Goal: Use online tool/utility: Utilize a website feature to perform a specific function

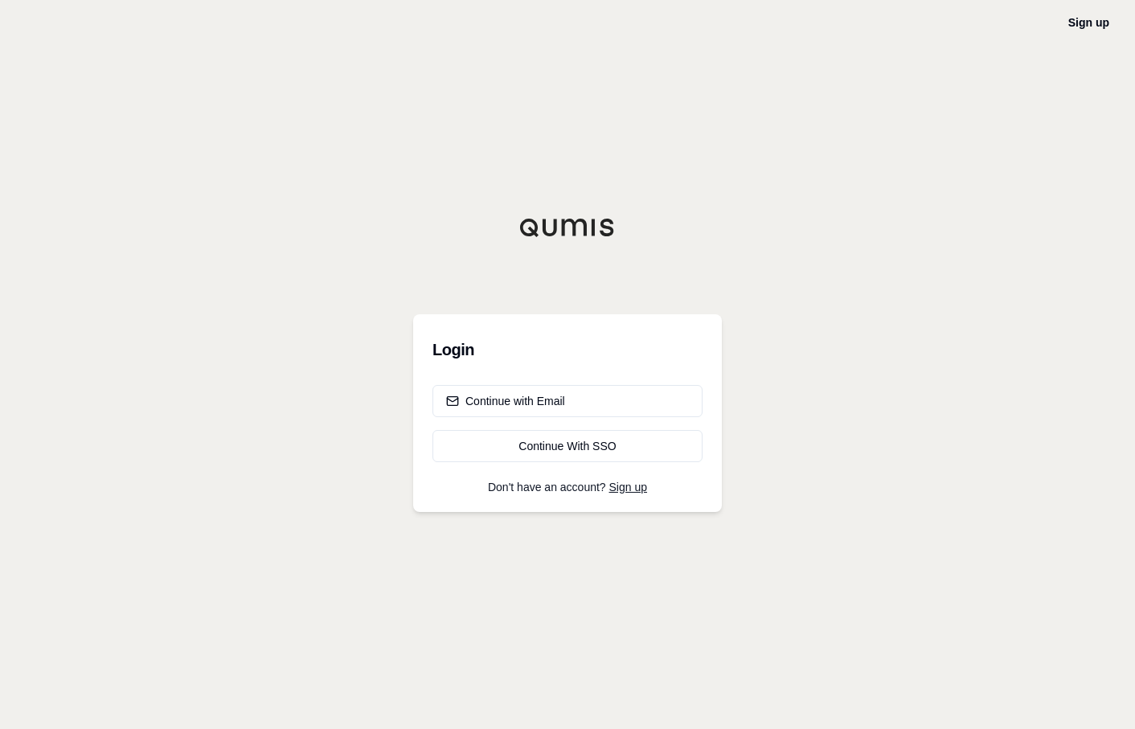
click at [602, 420] on div "Continue with Email Continue With SSO" at bounding box center [567, 423] width 270 height 77
click at [588, 409] on button "Continue with Email" at bounding box center [567, 401] width 270 height 32
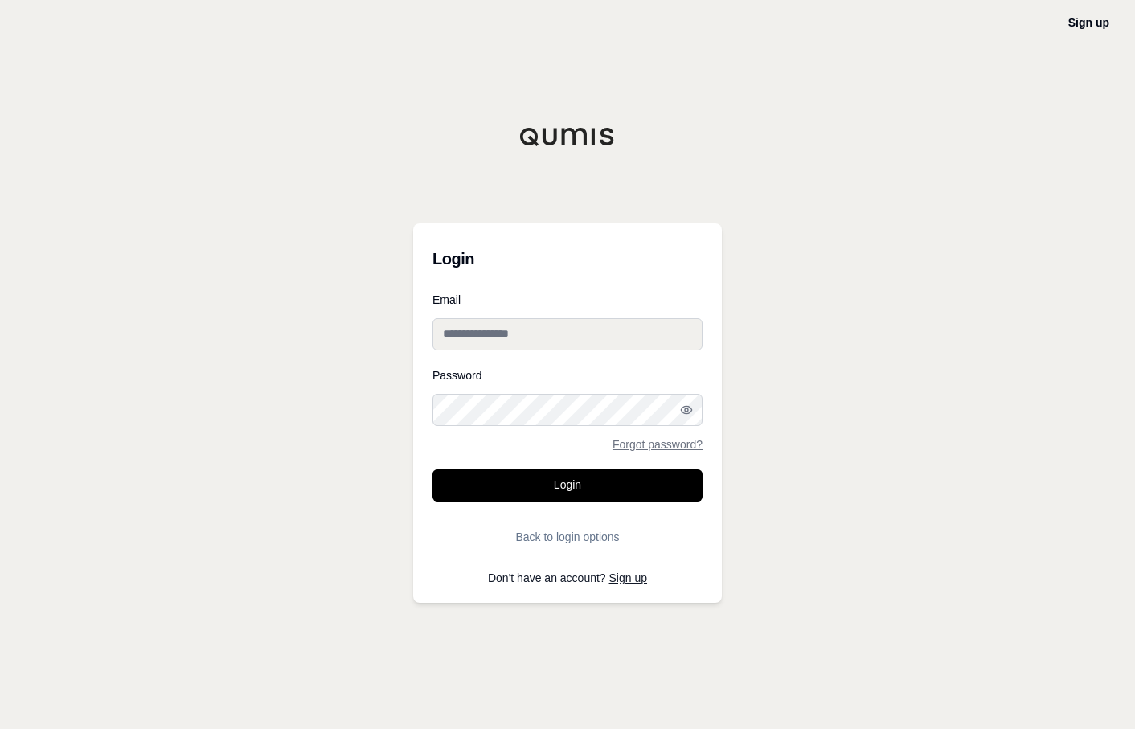
type input "**********"
click at [523, 328] on input "**********" at bounding box center [567, 334] width 270 height 32
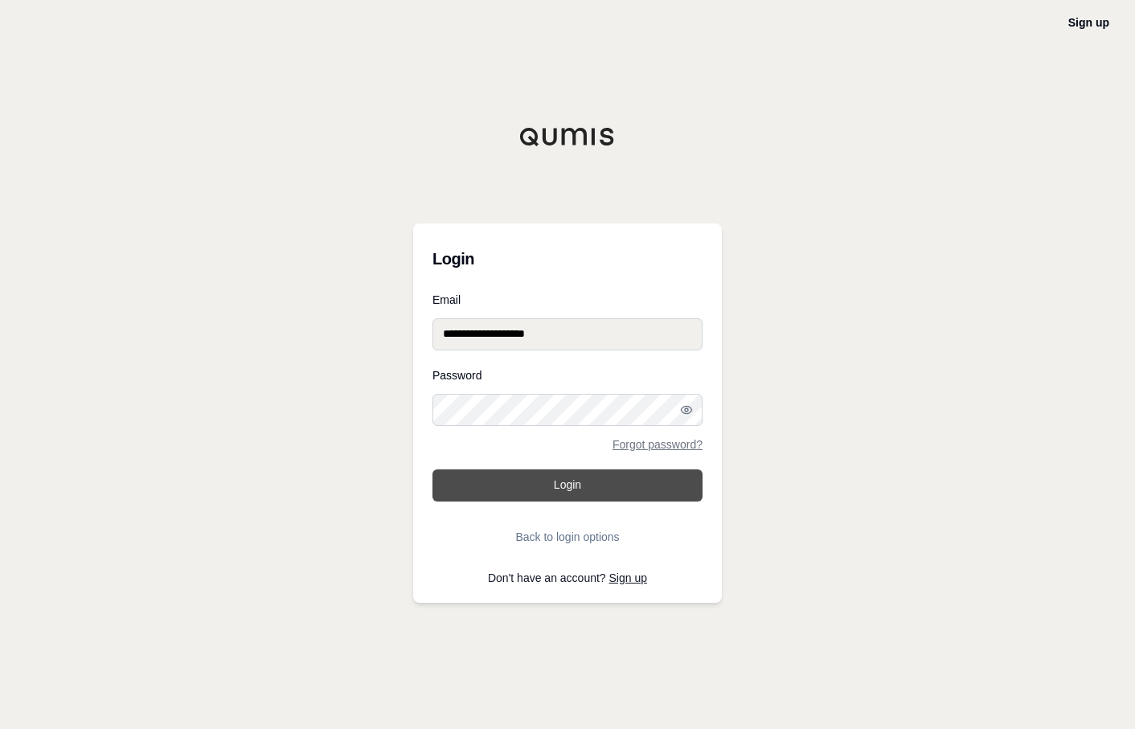
click at [485, 495] on button "Login" at bounding box center [567, 485] width 270 height 32
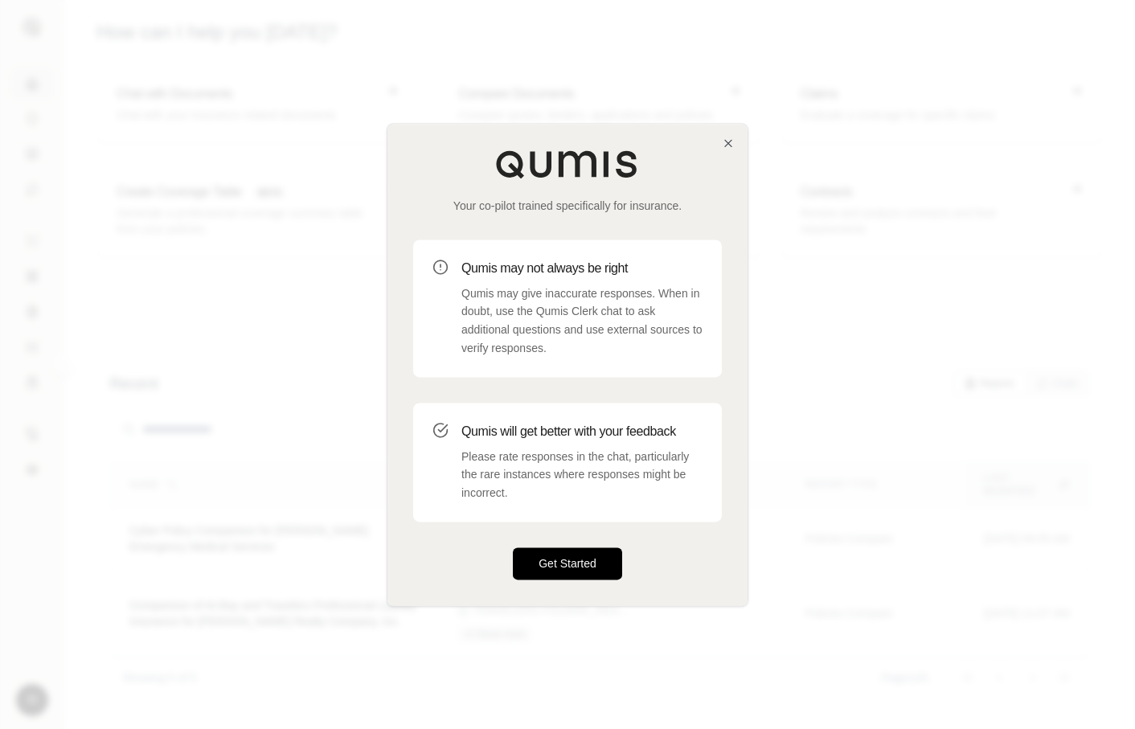
click at [545, 571] on button "Get Started" at bounding box center [567, 563] width 109 height 32
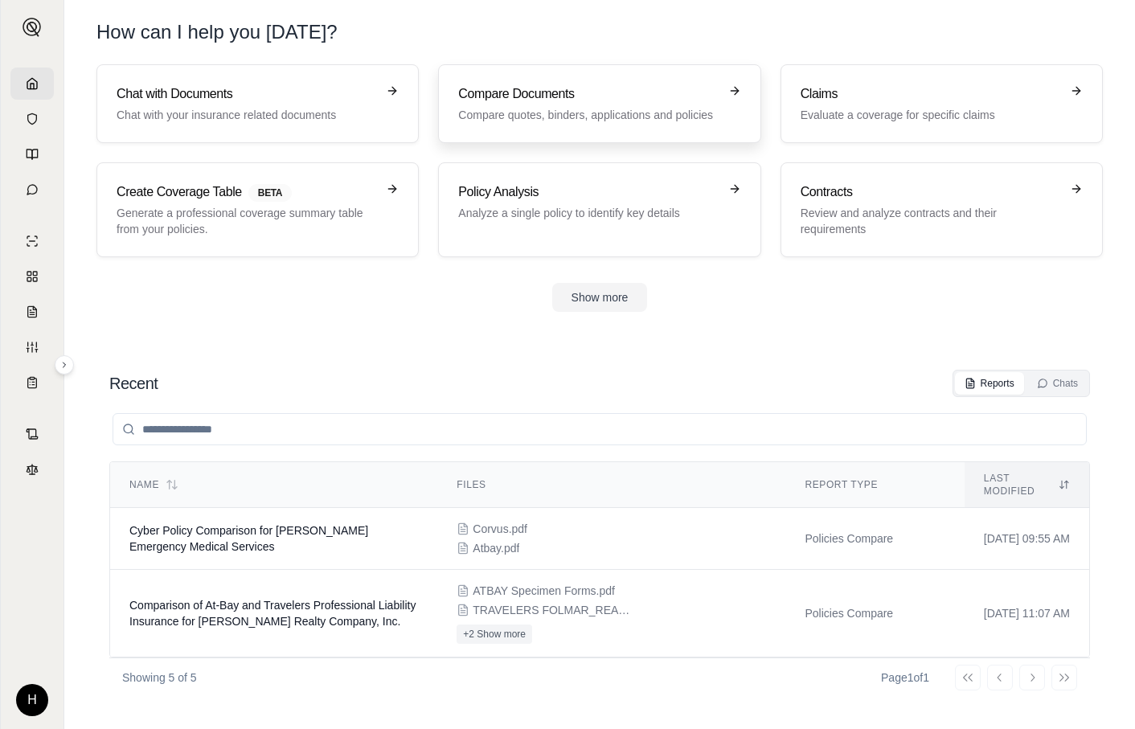
click at [669, 110] on p "Compare quotes, binders, applications and policies" at bounding box center [588, 115] width 260 height 16
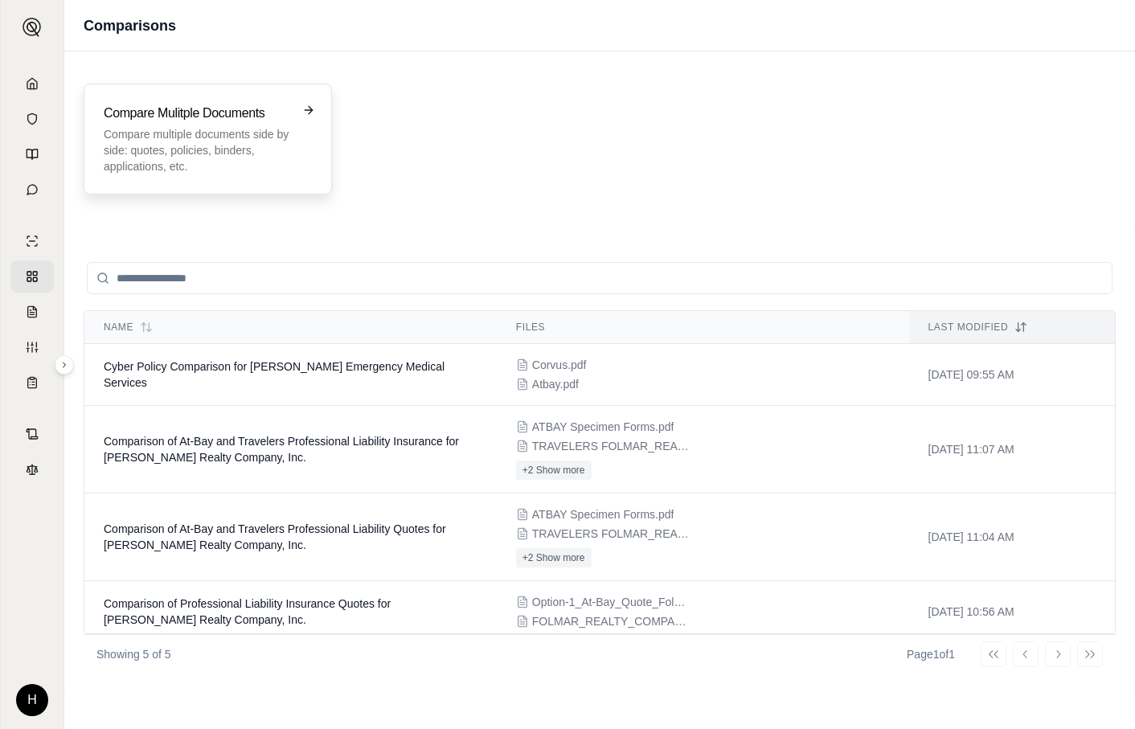
click at [169, 158] on p "Compare multiple documents side by side: quotes, policies, binders, application…" at bounding box center [197, 150] width 186 height 48
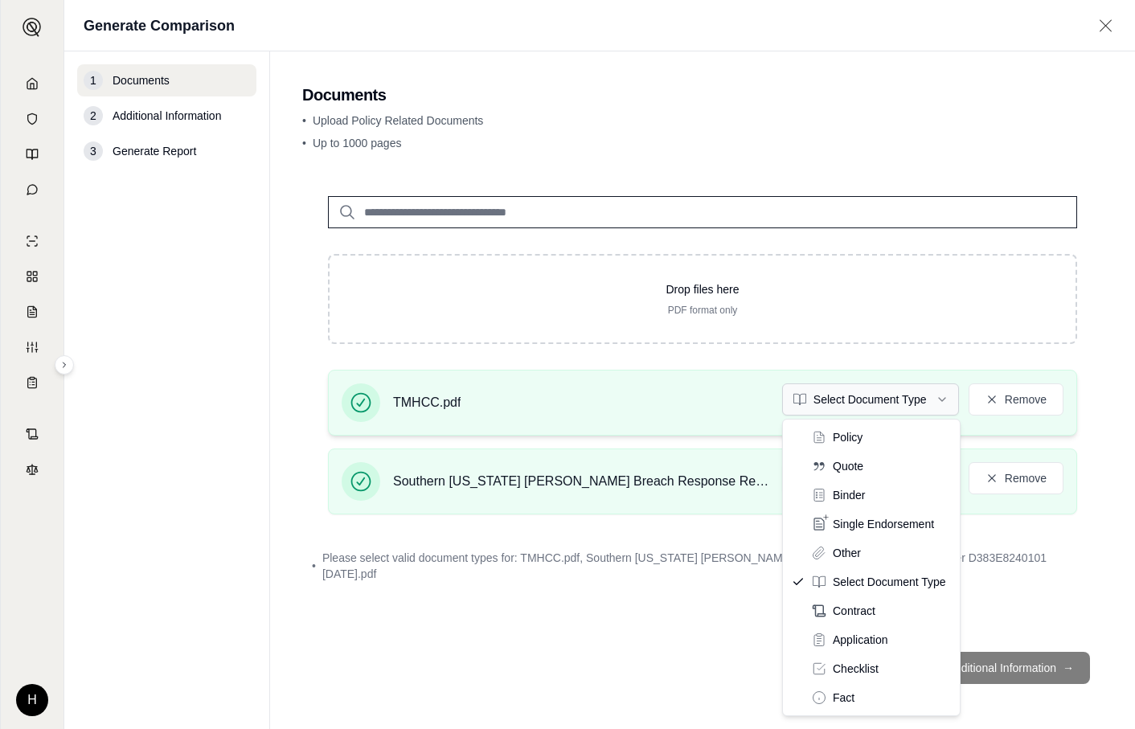
click at [875, 404] on html "H Generate Comparison 1 Documents 2 Additional Information 3 Generate Report Do…" at bounding box center [567, 364] width 1135 height 729
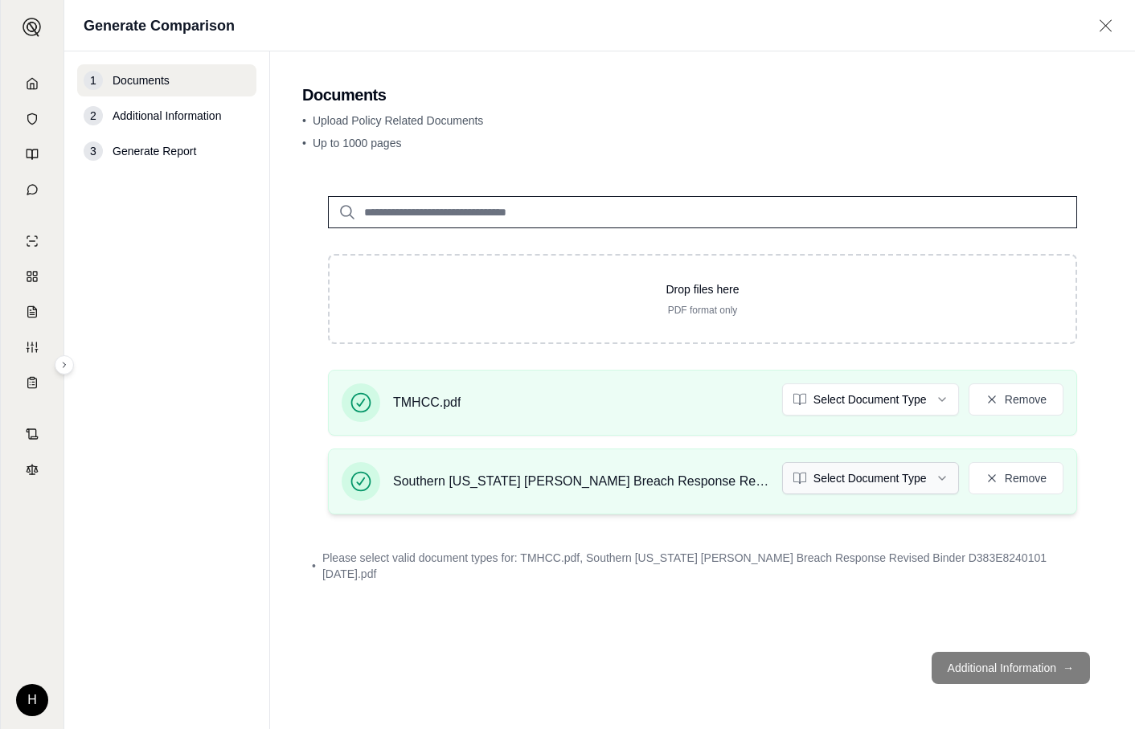
click at [881, 475] on html "H Generate Comparison 1 Documents 2 Additional Information 3 Generate Report Do…" at bounding box center [567, 364] width 1135 height 729
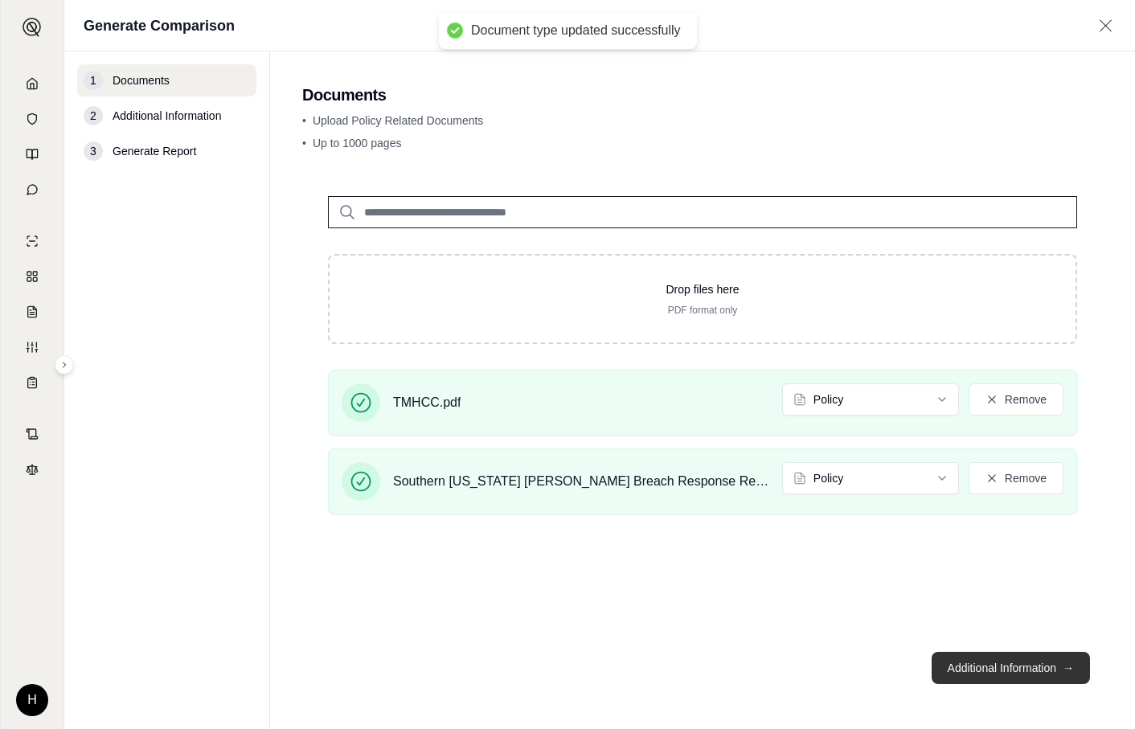
click at [993, 664] on button "Additional Information →" at bounding box center [1011, 668] width 158 height 32
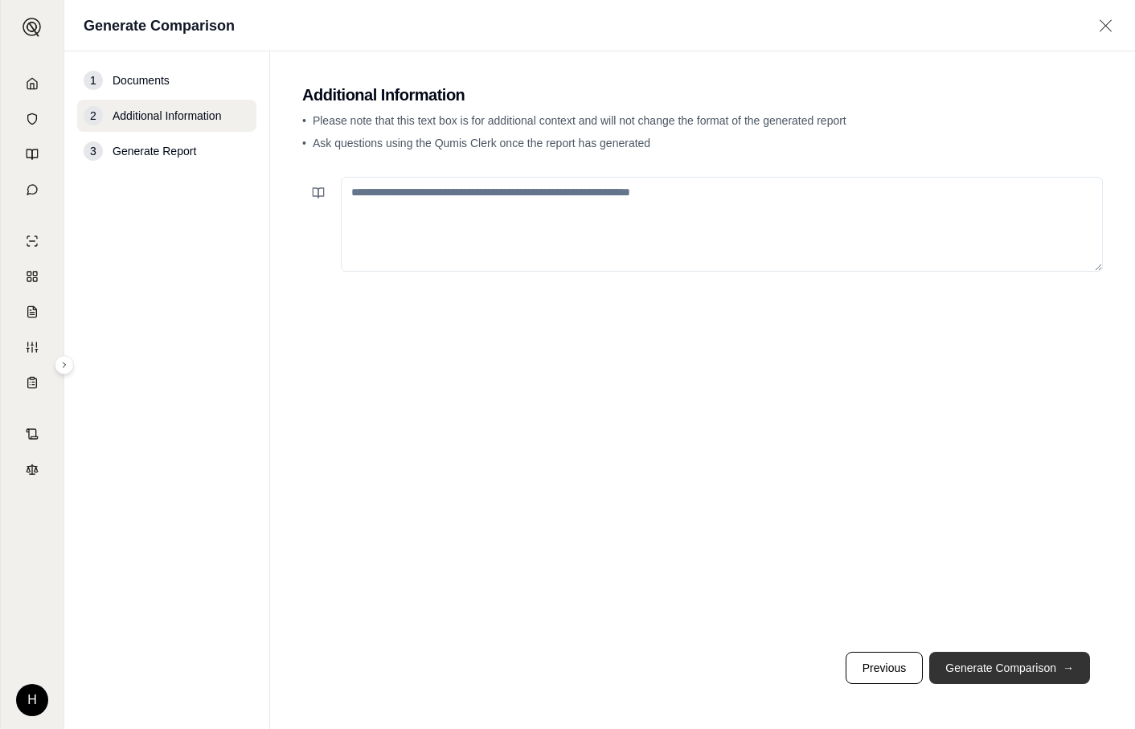
click at [993, 664] on button "Generate Comparison →" at bounding box center [1009, 668] width 161 height 32
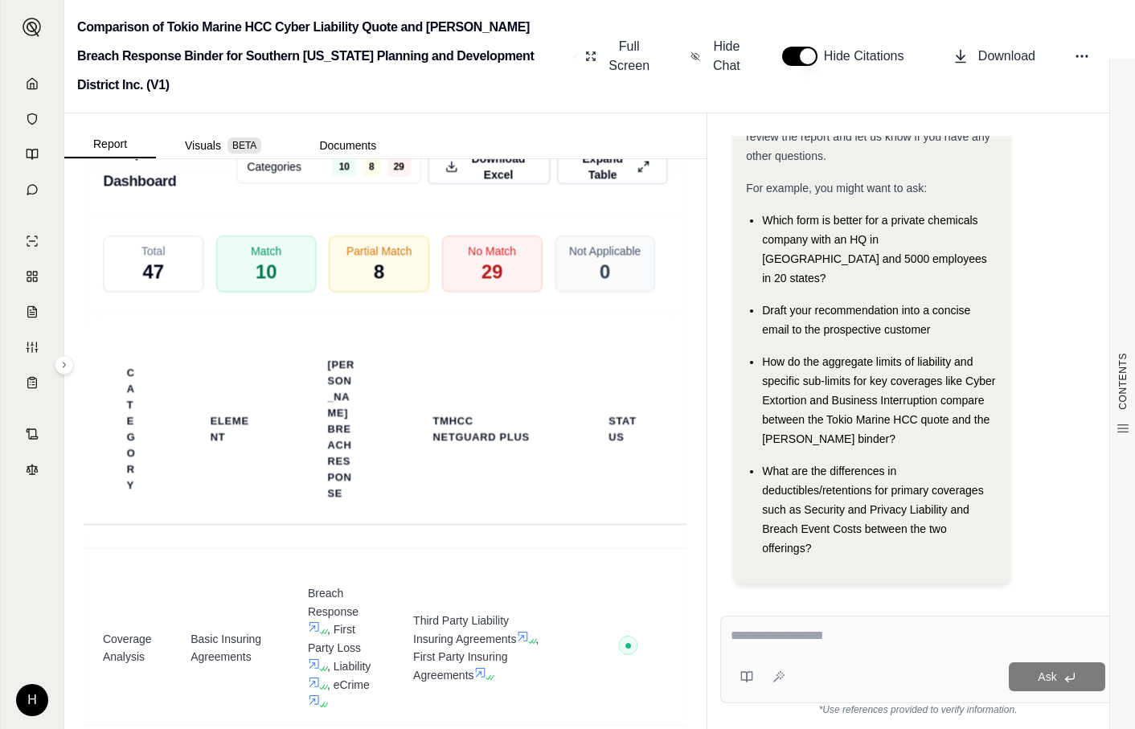
scroll to position [3918, 0]
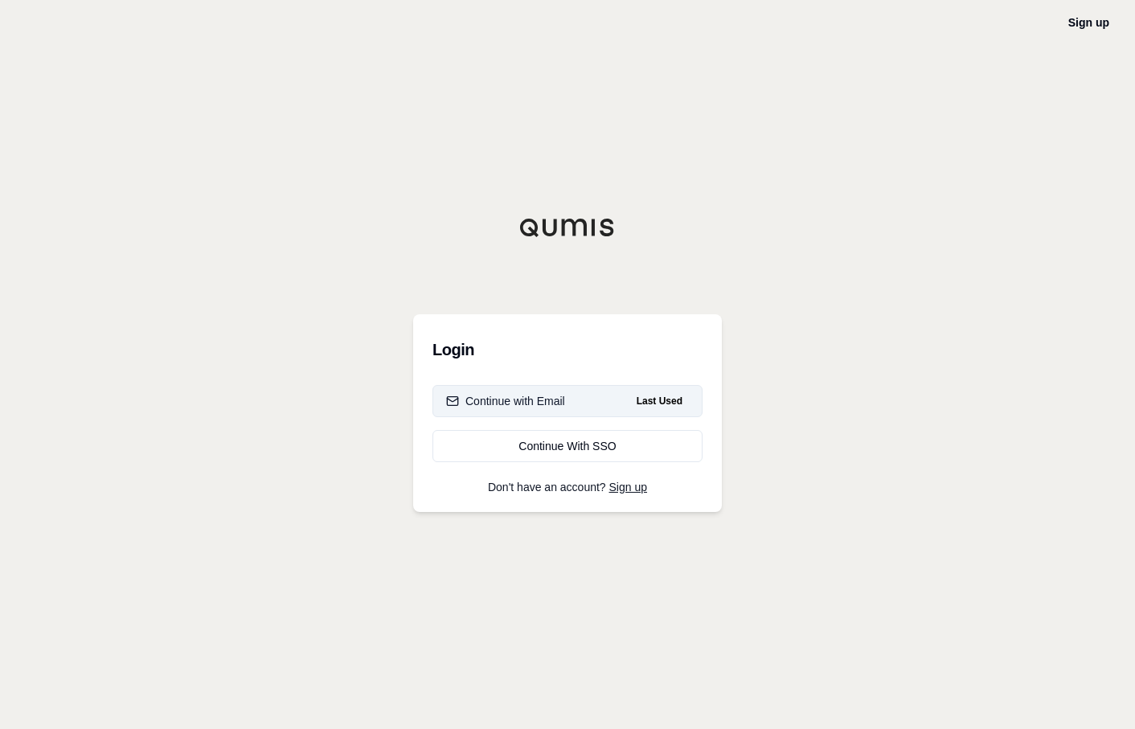
click at [661, 410] on span "Last Used" at bounding box center [659, 400] width 59 height 19
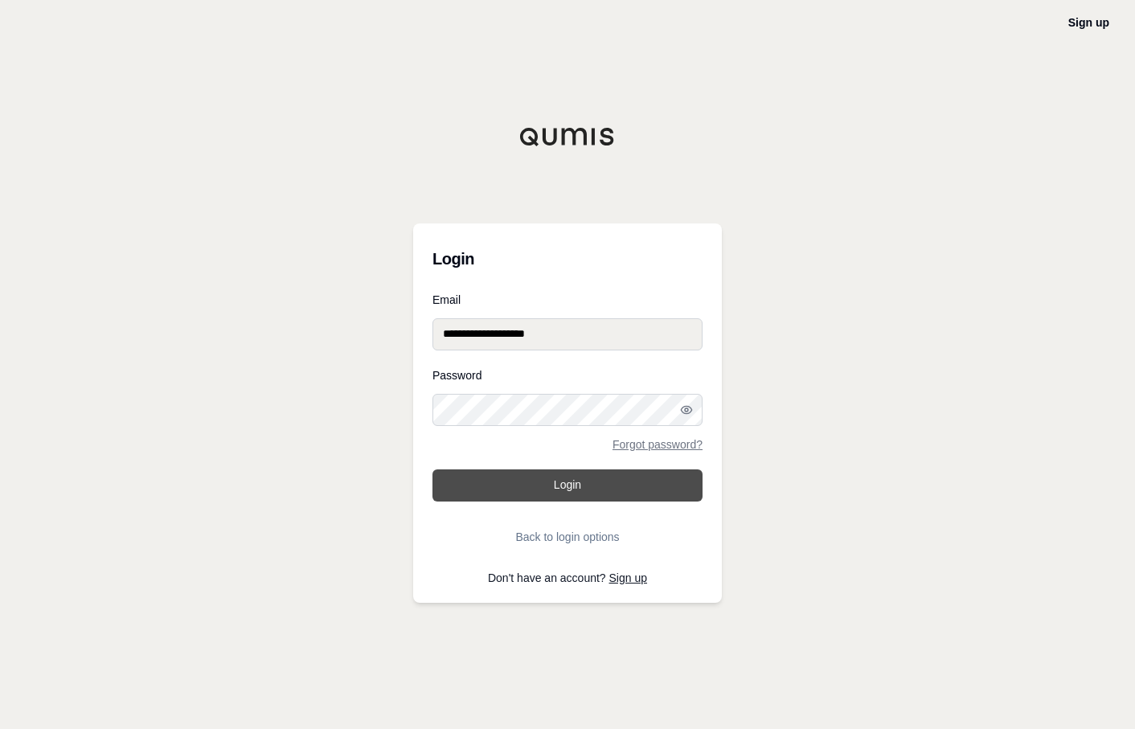
click at [559, 495] on button "Login" at bounding box center [567, 485] width 270 height 32
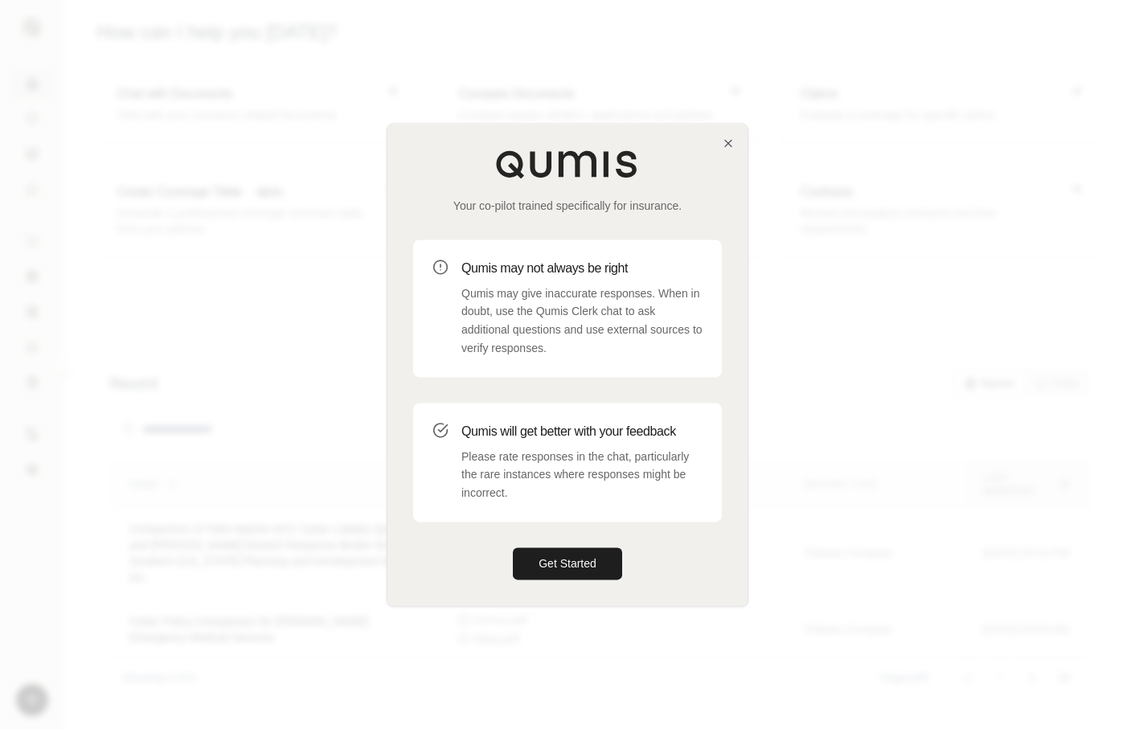
click at [717, 141] on div "Your co-pilot trained specifically for insurance. Qumis may not always be right…" at bounding box center [567, 364] width 360 height 481
click at [724, 142] on icon "button" at bounding box center [728, 143] width 13 height 13
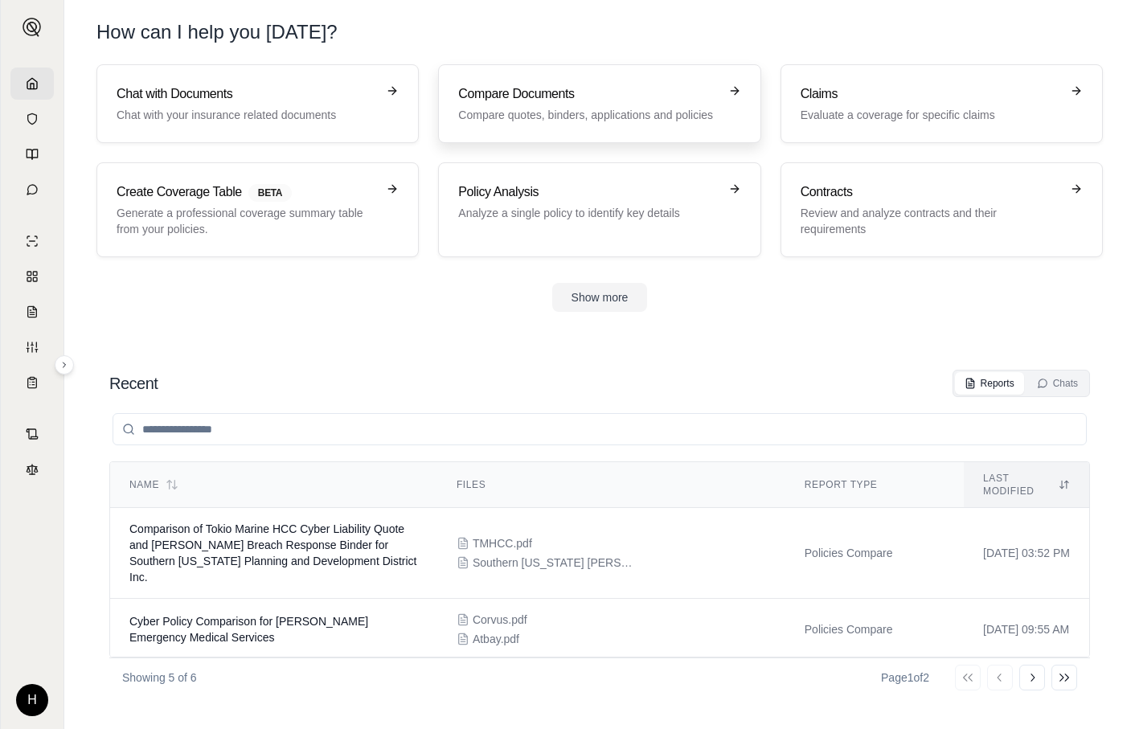
click at [492, 90] on h3 "Compare Documents" at bounding box center [588, 93] width 260 height 19
click at [555, 103] on h3 "Compare Documents" at bounding box center [588, 93] width 260 height 19
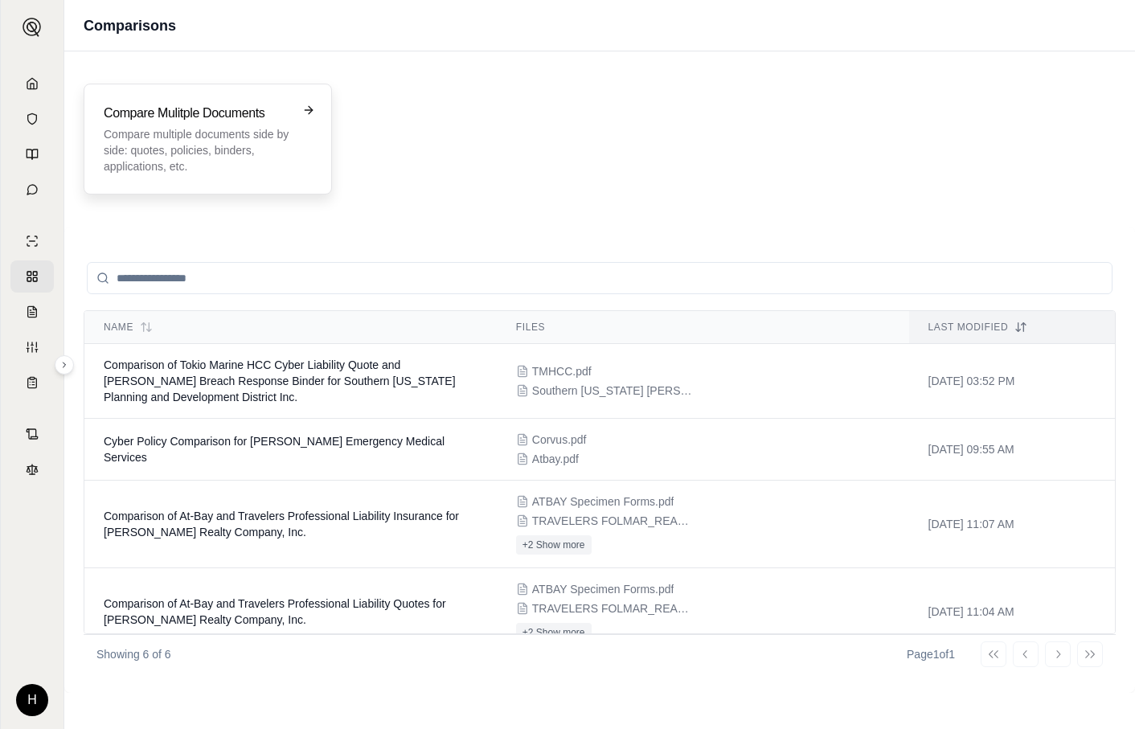
click at [199, 131] on p "Compare multiple documents side by side: quotes, policies, binders, application…" at bounding box center [197, 150] width 186 height 48
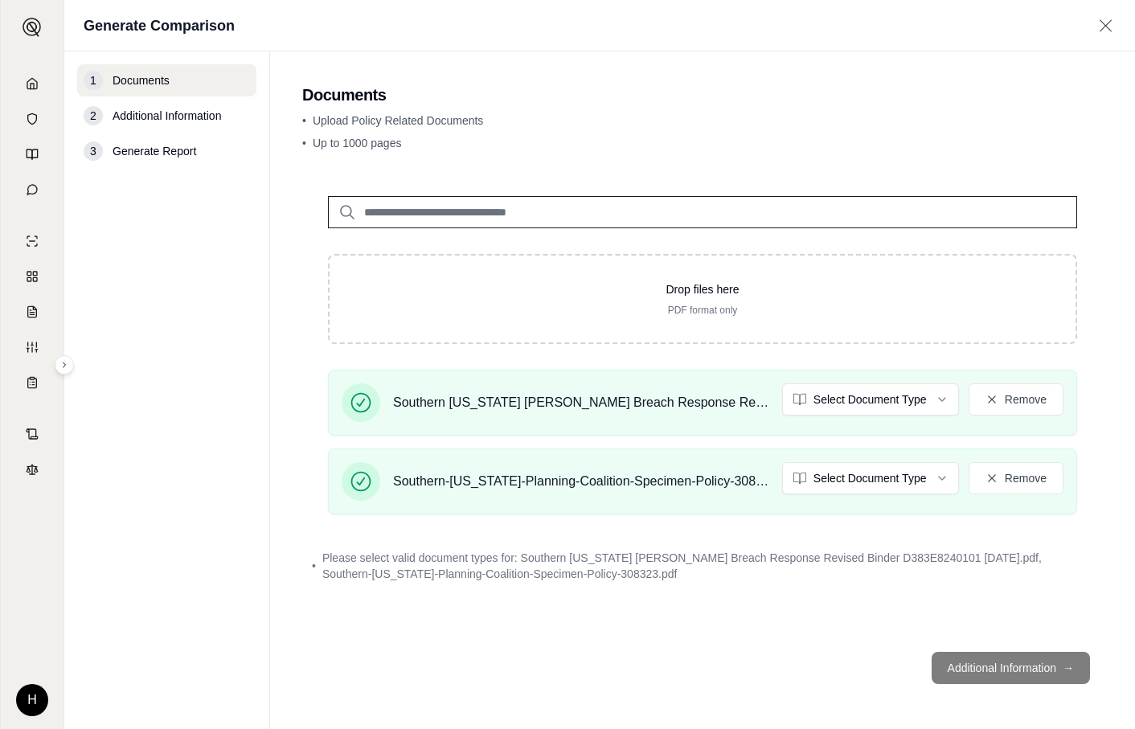
click at [994, 672] on footer "Additional Information →" at bounding box center [702, 668] width 801 height 58
click at [879, 399] on html "H Generate Comparison 1 Documents 2 Additional Information 3 Generate Report Do…" at bounding box center [567, 364] width 1135 height 729
click at [874, 477] on html "H Generate Comparison 1 Documents 2 Additional Information 3 Generate Report Do…" at bounding box center [567, 364] width 1135 height 729
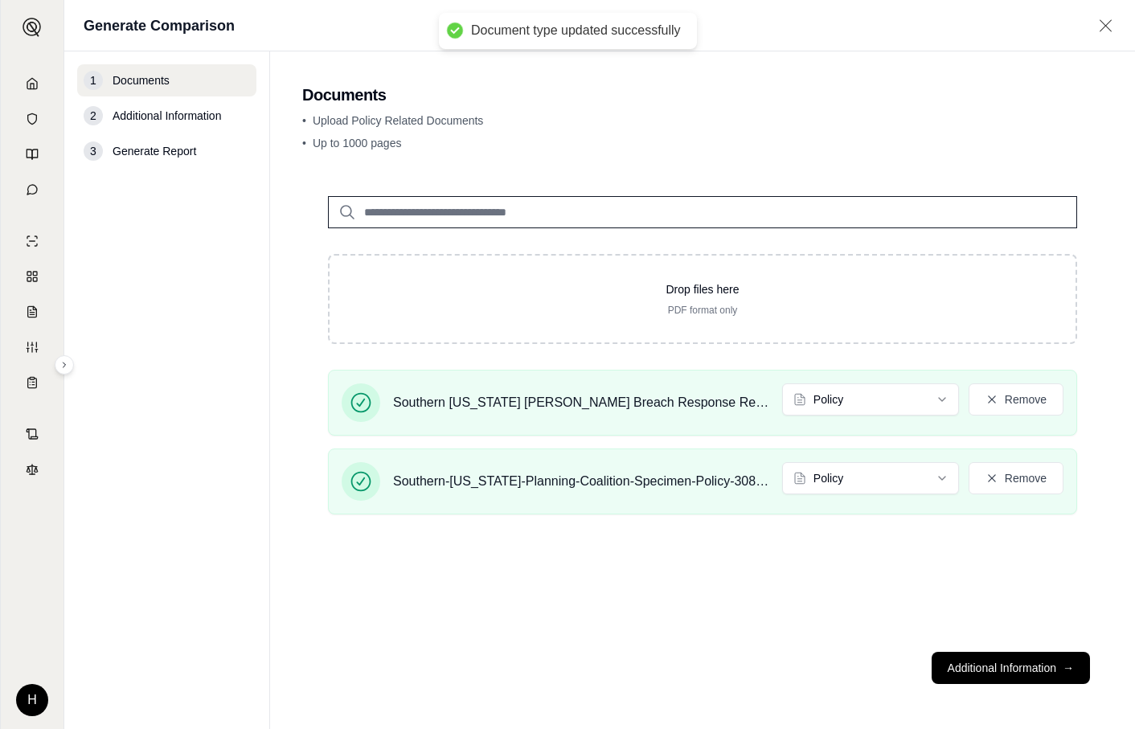
click at [1022, 675] on button "Additional Information →" at bounding box center [1011, 668] width 158 height 32
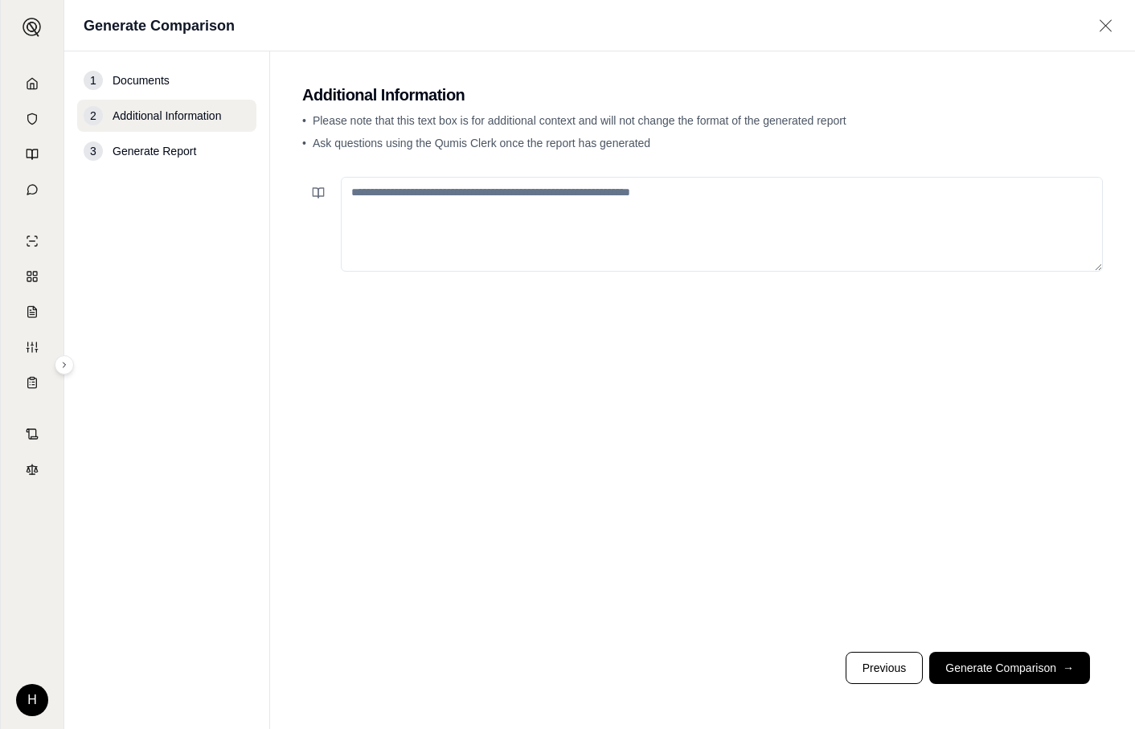
click at [641, 200] on textarea at bounding box center [722, 224] width 762 height 95
click at [410, 175] on div at bounding box center [702, 404] width 801 height 469
click at [428, 200] on textarea at bounding box center [722, 224] width 762 height 95
drag, startPoint x: 876, startPoint y: 199, endPoint x: -128, endPoint y: 151, distance: 1005.1
click at [0, 151] on html "H Generate Comparison 1 Documents 2 Additional Information 3 Generate Report Ad…" at bounding box center [567, 364] width 1135 height 729
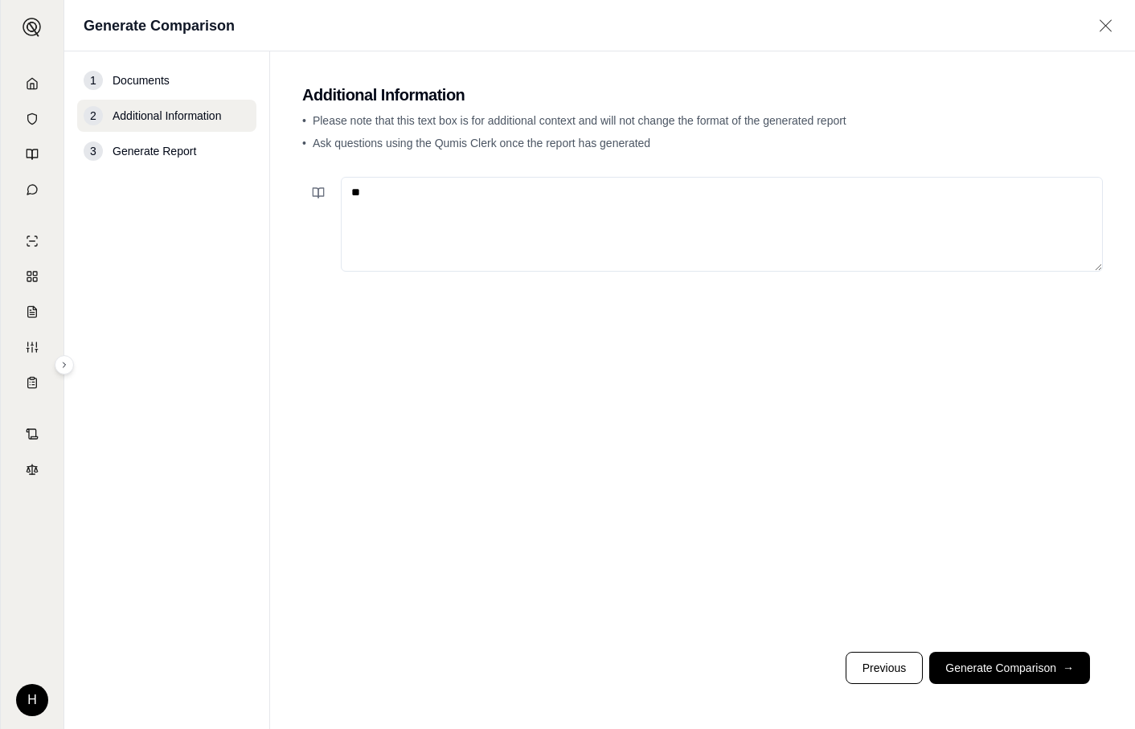
type textarea "*"
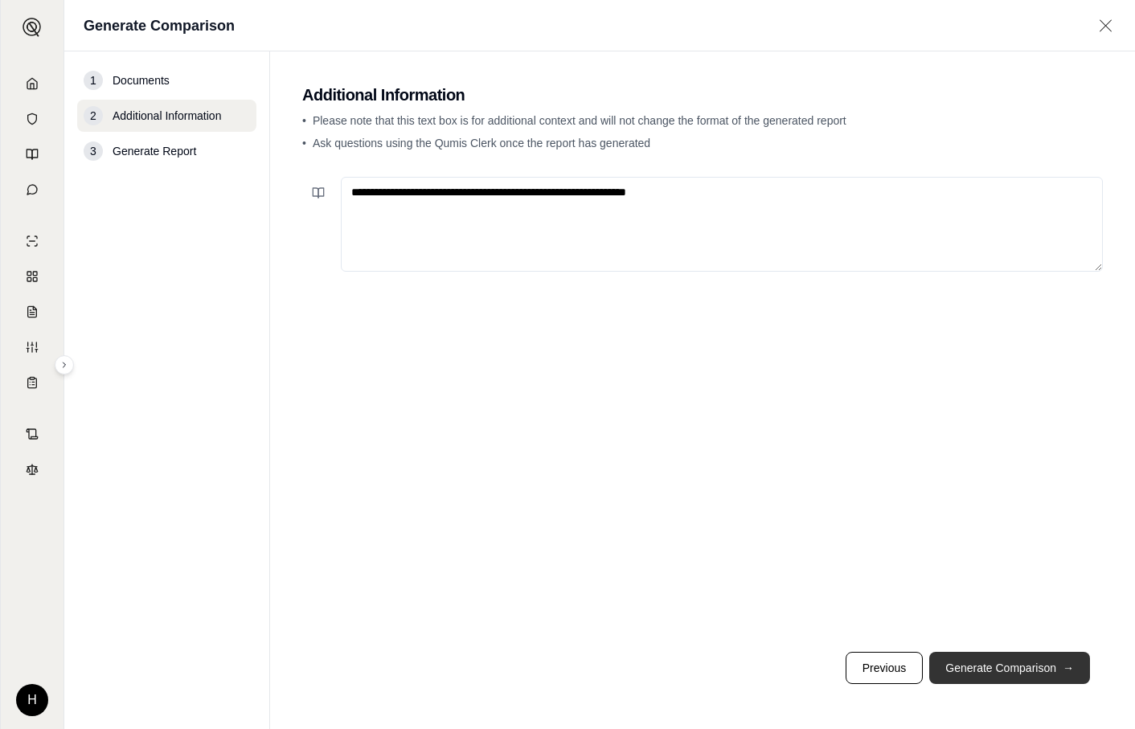
type textarea "**********"
click at [1022, 677] on button "Generate Comparison →" at bounding box center [1009, 668] width 161 height 32
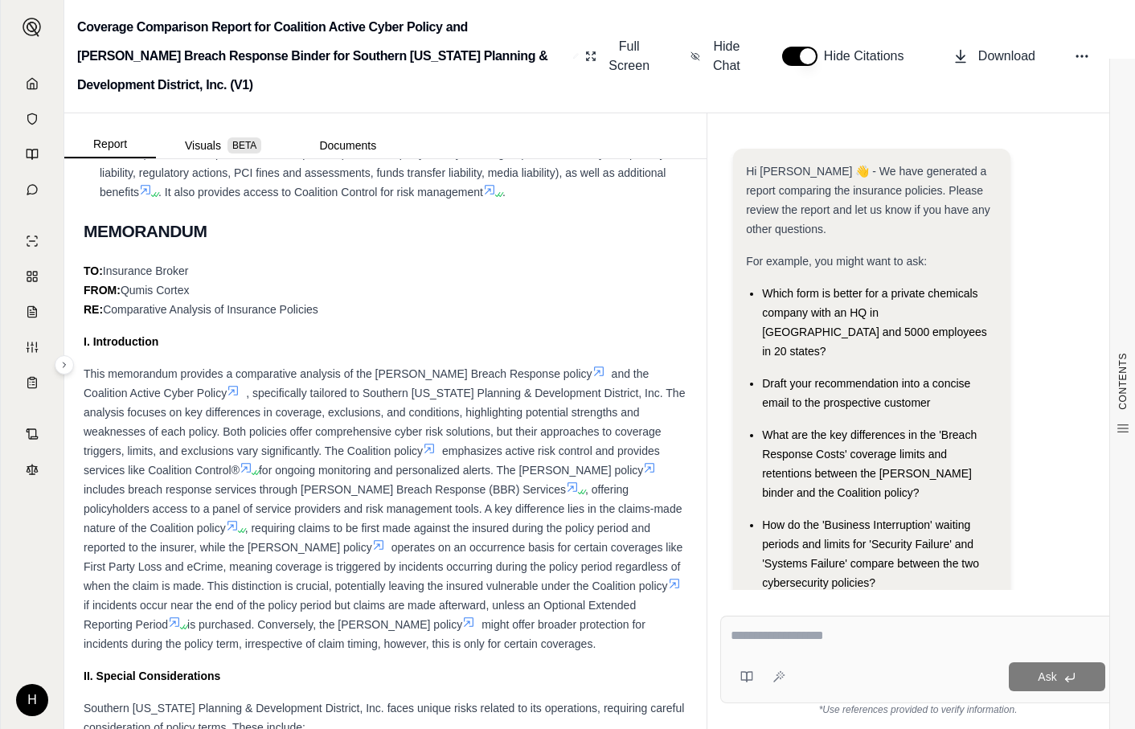
scroll to position [965, 0]
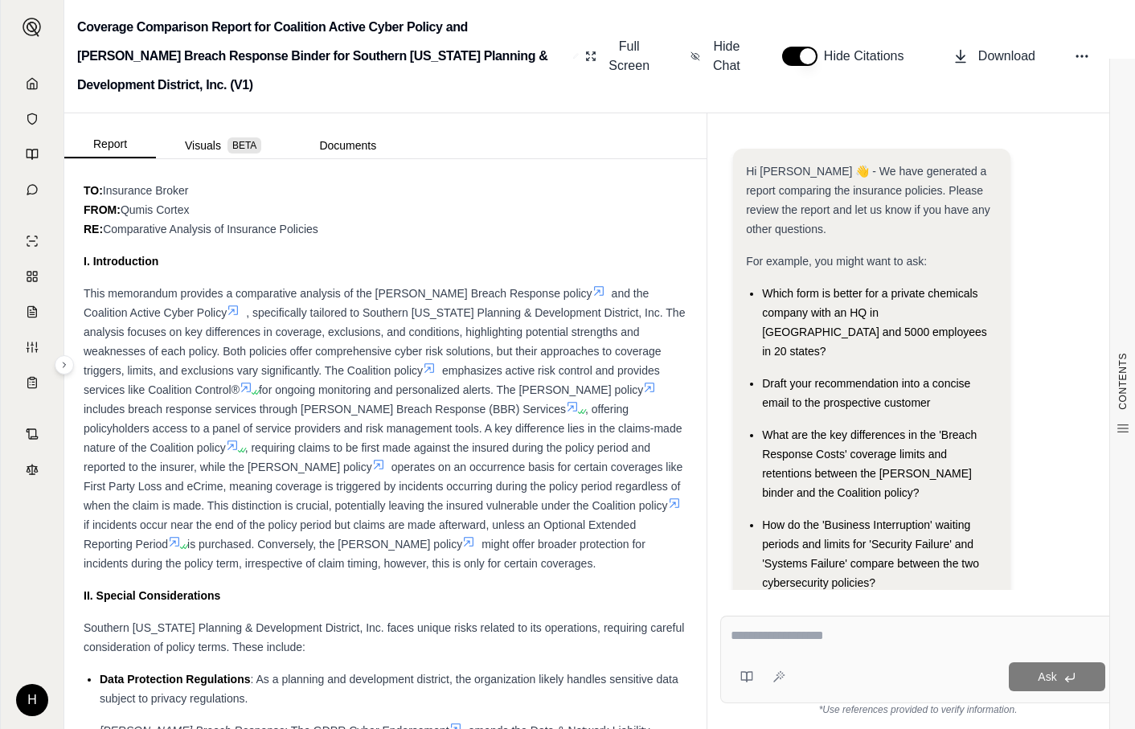
click at [314, 471] on span "operates on an occurrence basis for certain coverages like First Party Loss and…" at bounding box center [383, 486] width 599 height 51
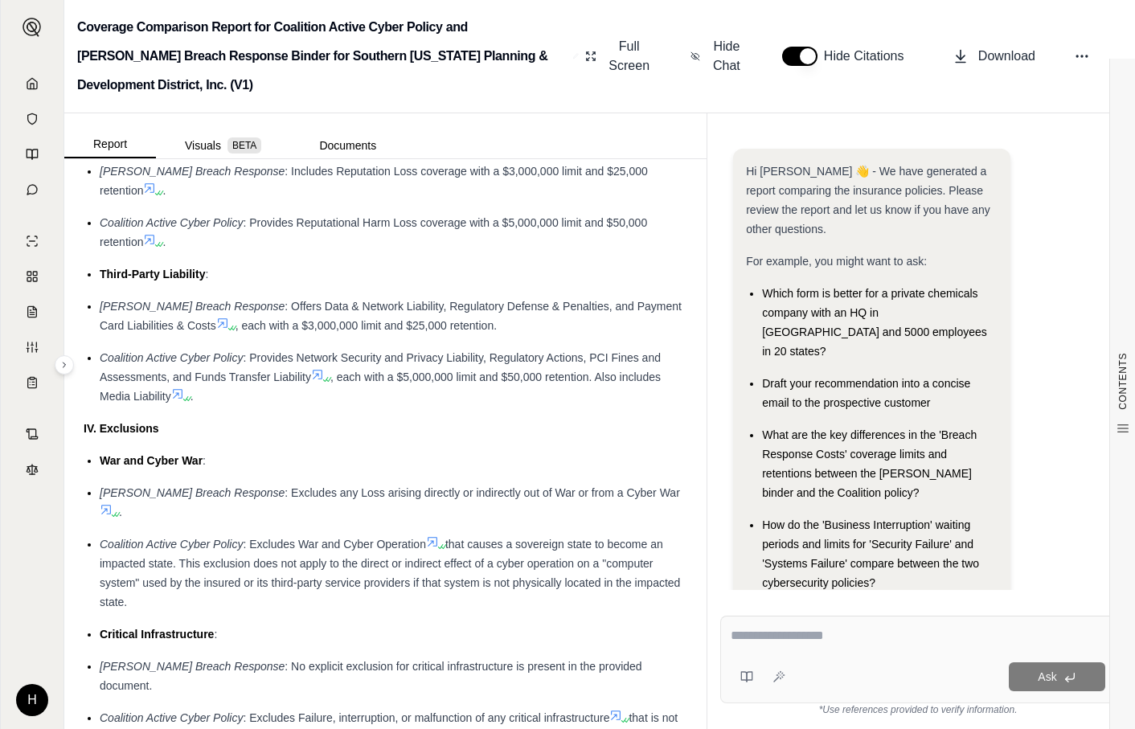
scroll to position [2411, 0]
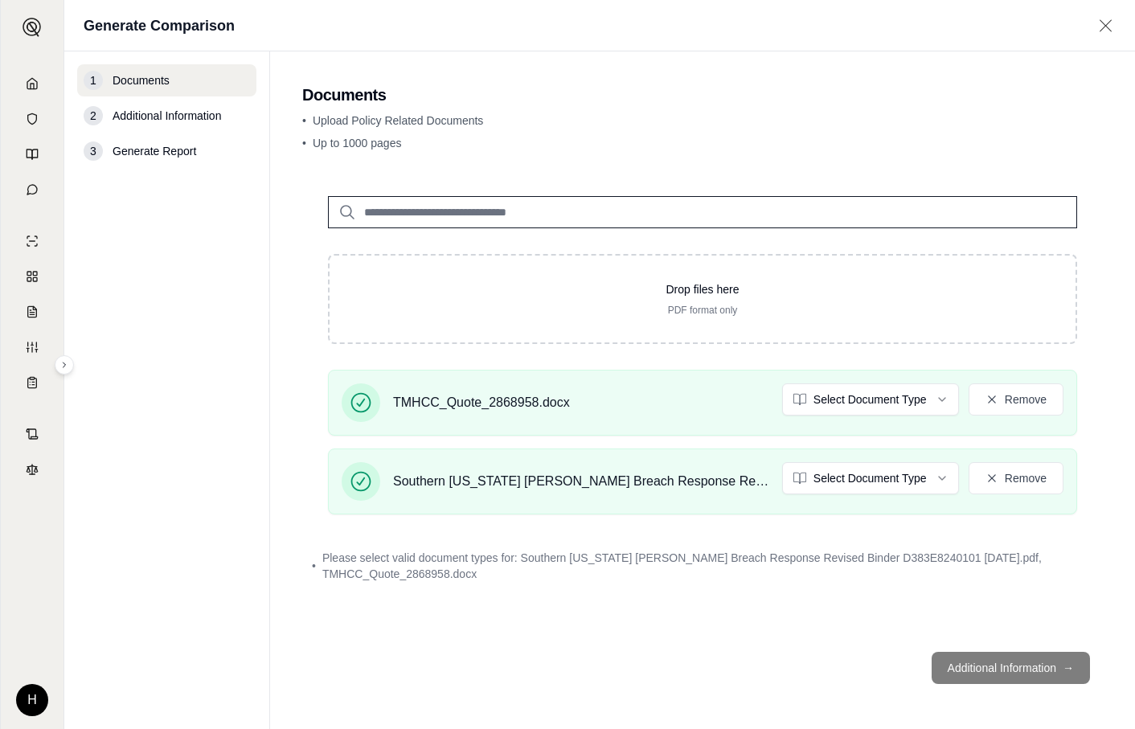
click at [848, 589] on div "• Please select valid document types for: Southern [US_STATE] [PERSON_NAME] Bre…" at bounding box center [702, 565] width 801 height 51
click at [1041, 663] on footer "Additional Information →" at bounding box center [702, 668] width 801 height 58
click at [817, 399] on html "H Generate Comparison 1 Documents 2 Additional Information 3 Generate Report Do…" at bounding box center [567, 364] width 1135 height 729
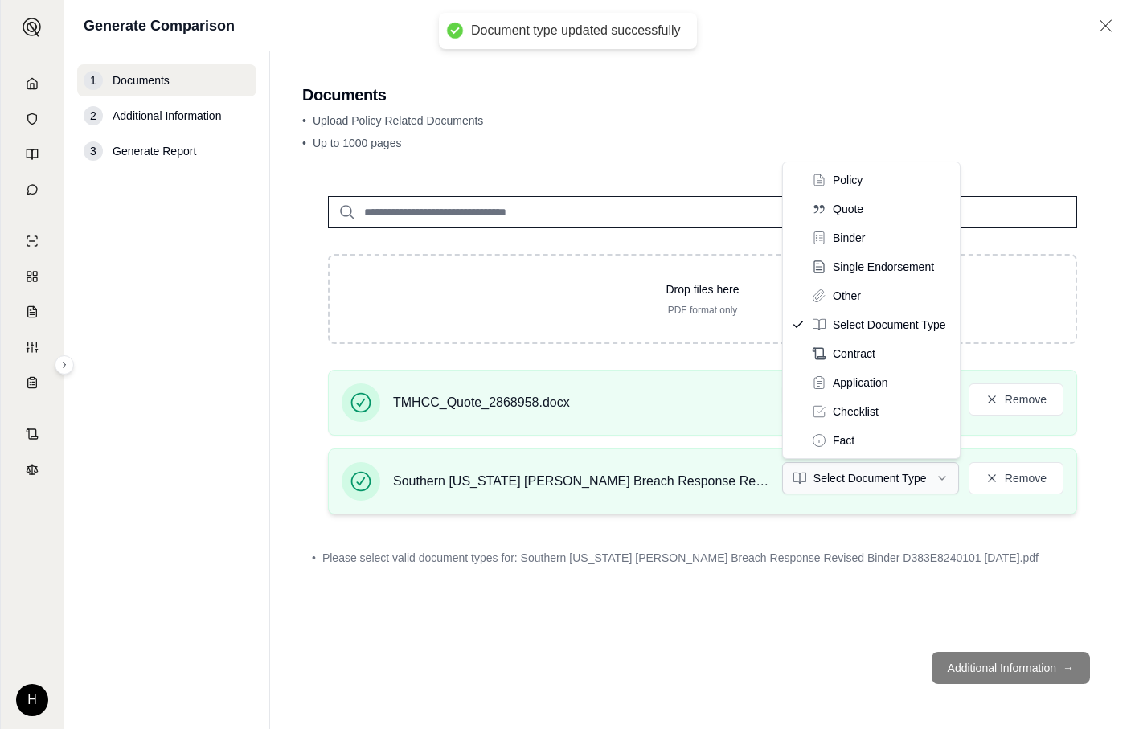
click at [842, 486] on html "Document type updated successfully H Generate Comparison 1 Documents 2 Addition…" at bounding box center [567, 364] width 1135 height 729
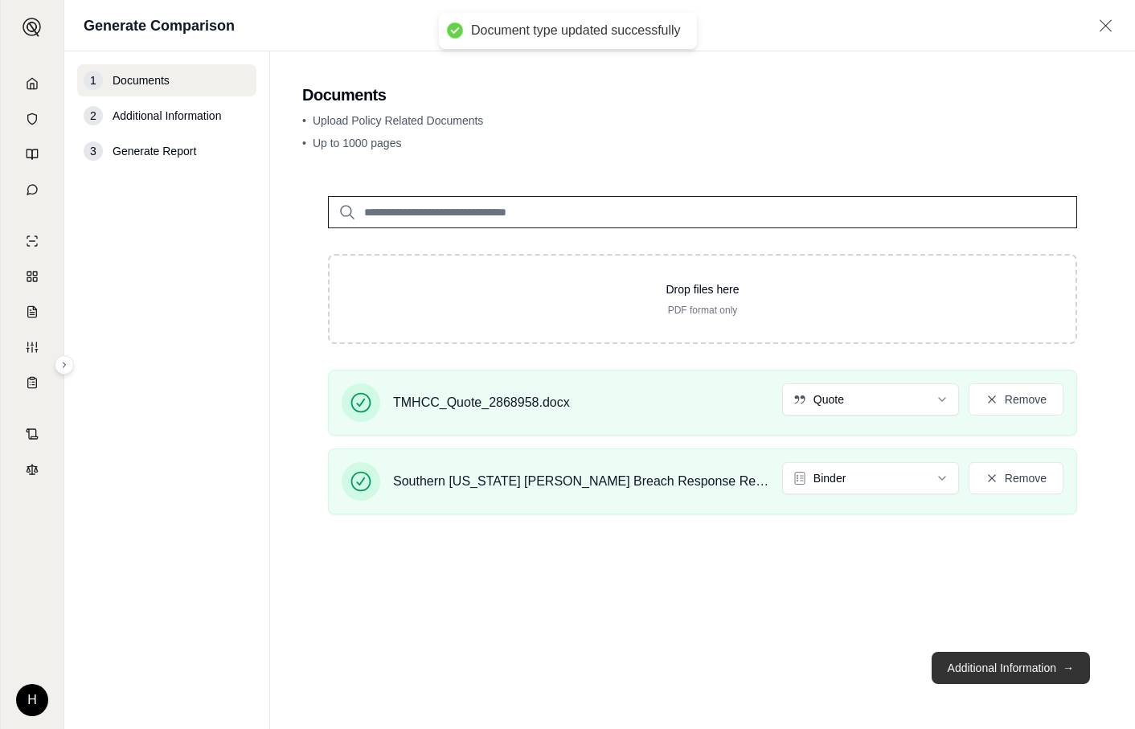
click at [1018, 667] on button "Additional Information →" at bounding box center [1011, 668] width 158 height 32
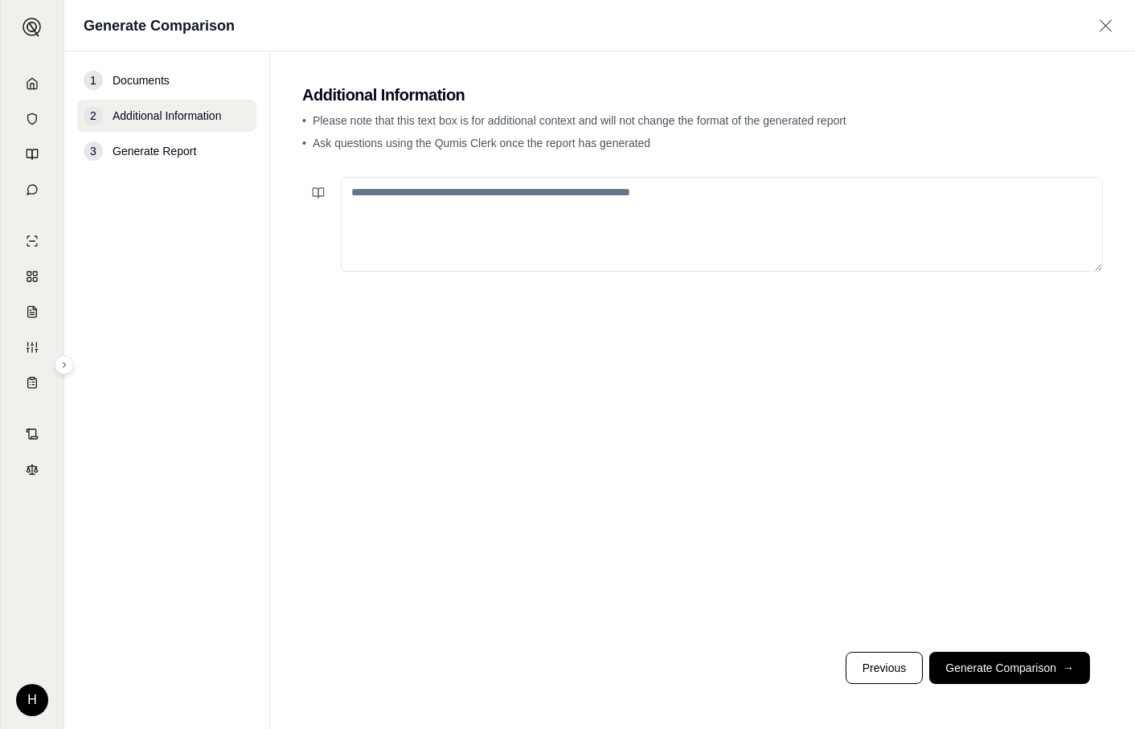
click at [482, 193] on textarea at bounding box center [722, 224] width 762 height 95
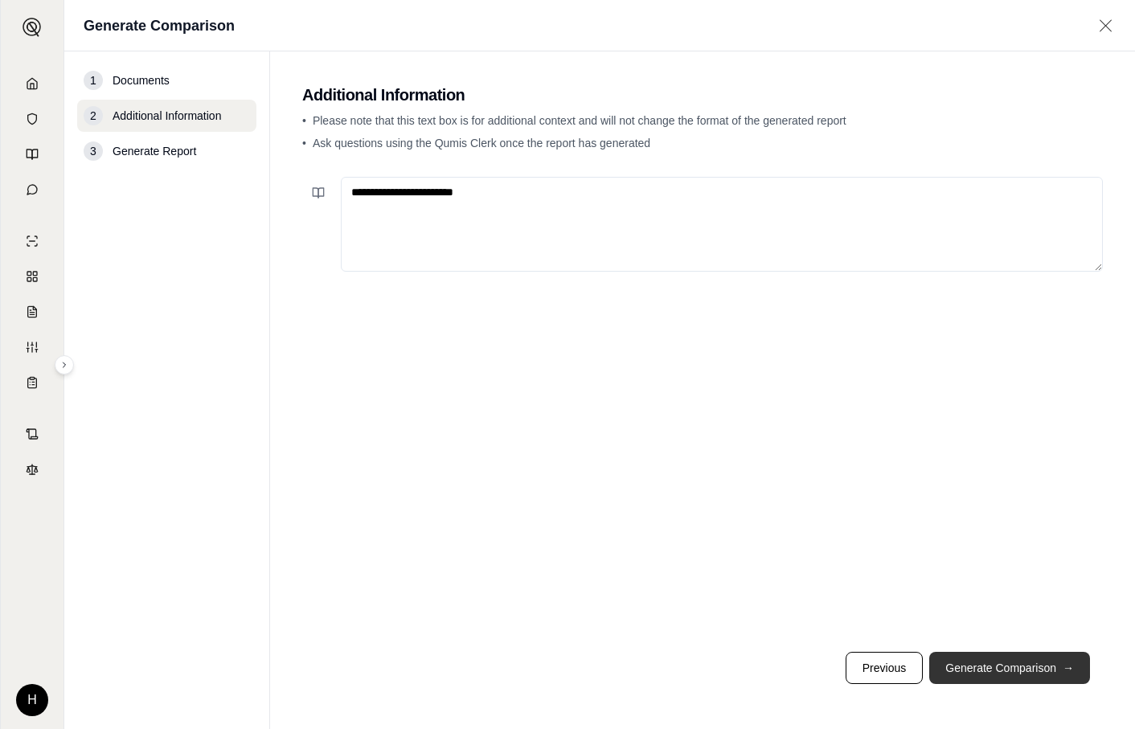
type textarea "**********"
click at [1018, 668] on button "Generate Comparison →" at bounding box center [1009, 668] width 161 height 32
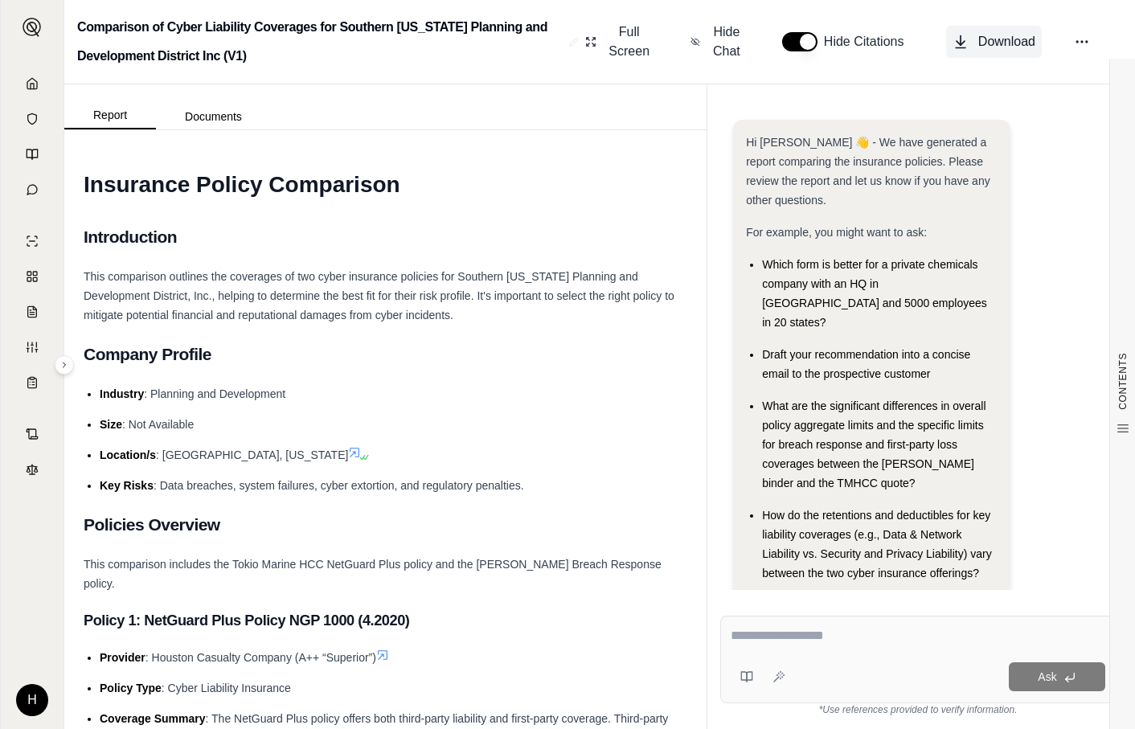
click at [1008, 41] on span "Download" at bounding box center [1006, 41] width 57 height 19
